Goal: Task Accomplishment & Management: Manage account settings

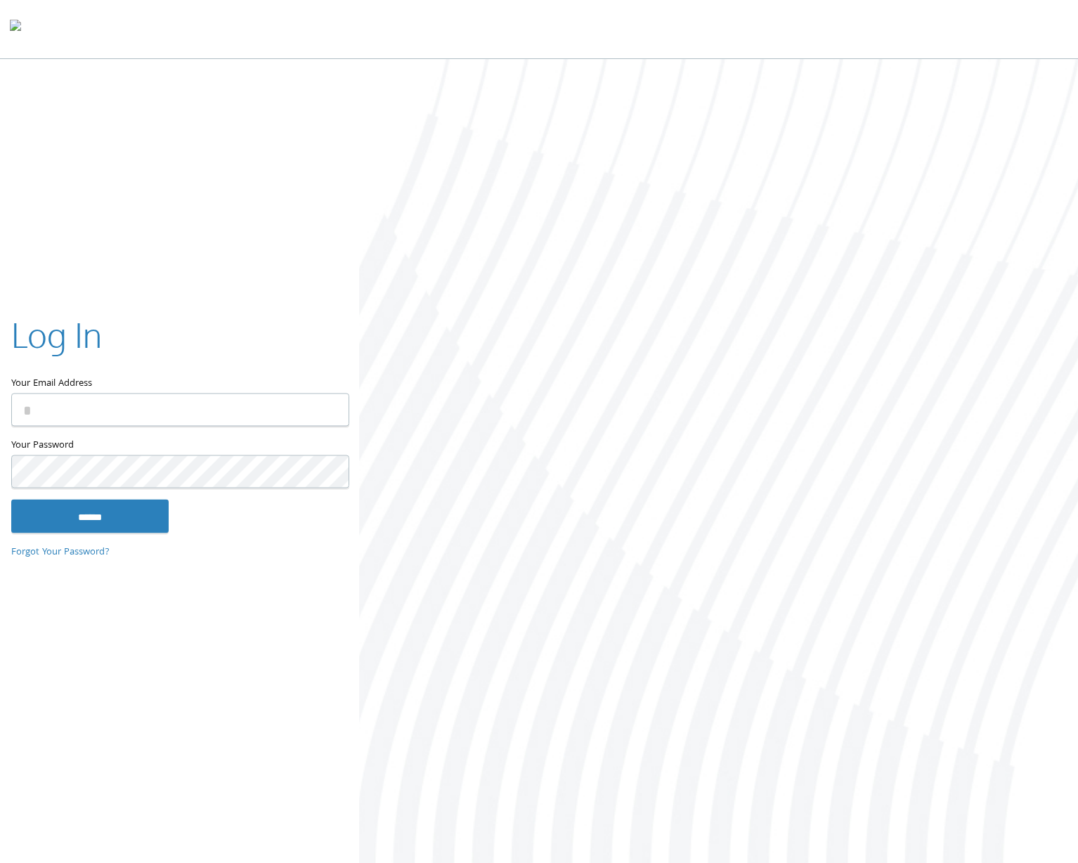
type input "**********"
click at [72, 519] on input "******" at bounding box center [89, 517] width 157 height 34
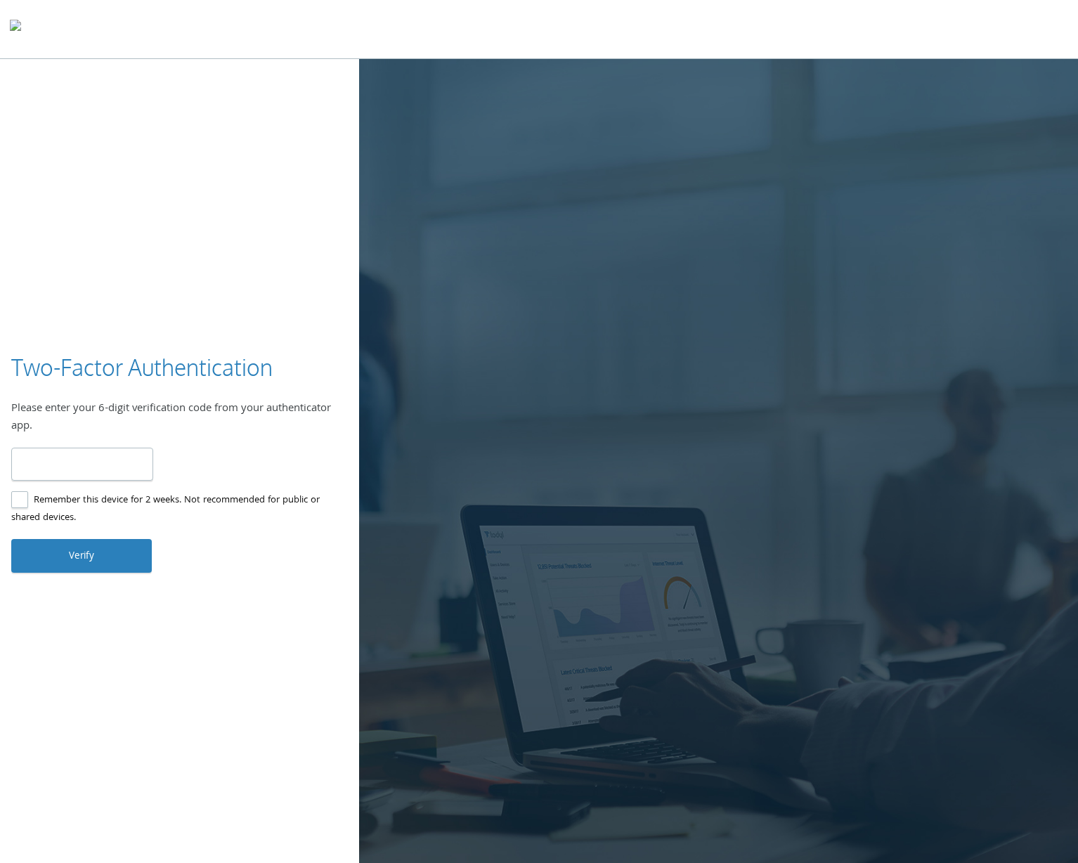
paste input "******"
type input "******"
